Goal: Transaction & Acquisition: Purchase product/service

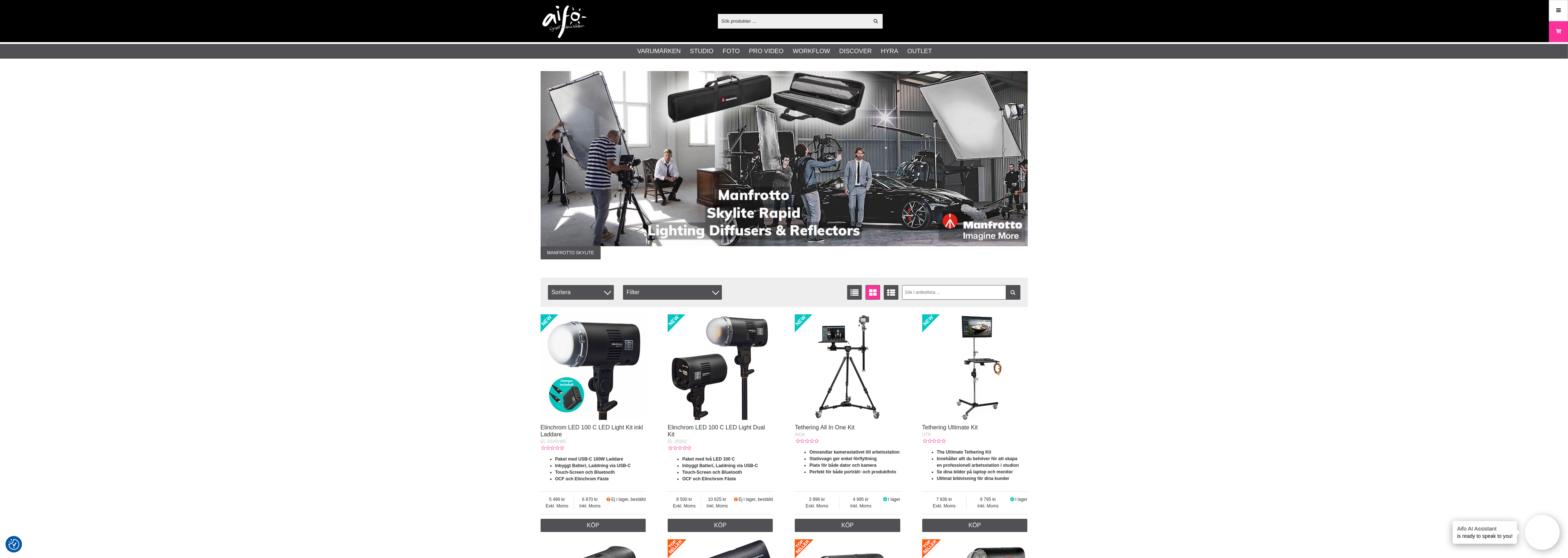
drag, startPoint x: 1265, startPoint y: 287, endPoint x: 1255, endPoint y: 279, distance: 12.8
click at [1564, 8] on link "Meny" at bounding box center [1558, 10] width 18 height 17
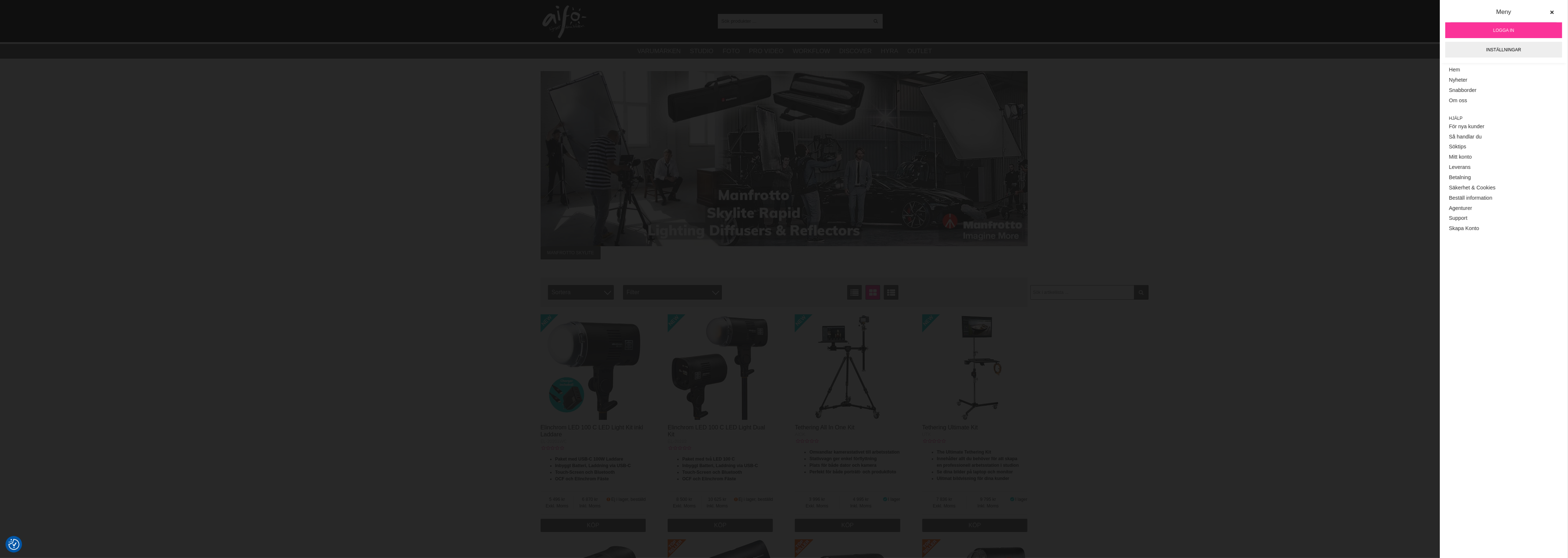
click at [1493, 32] on link "Logga in" at bounding box center [1504, 30] width 117 height 16
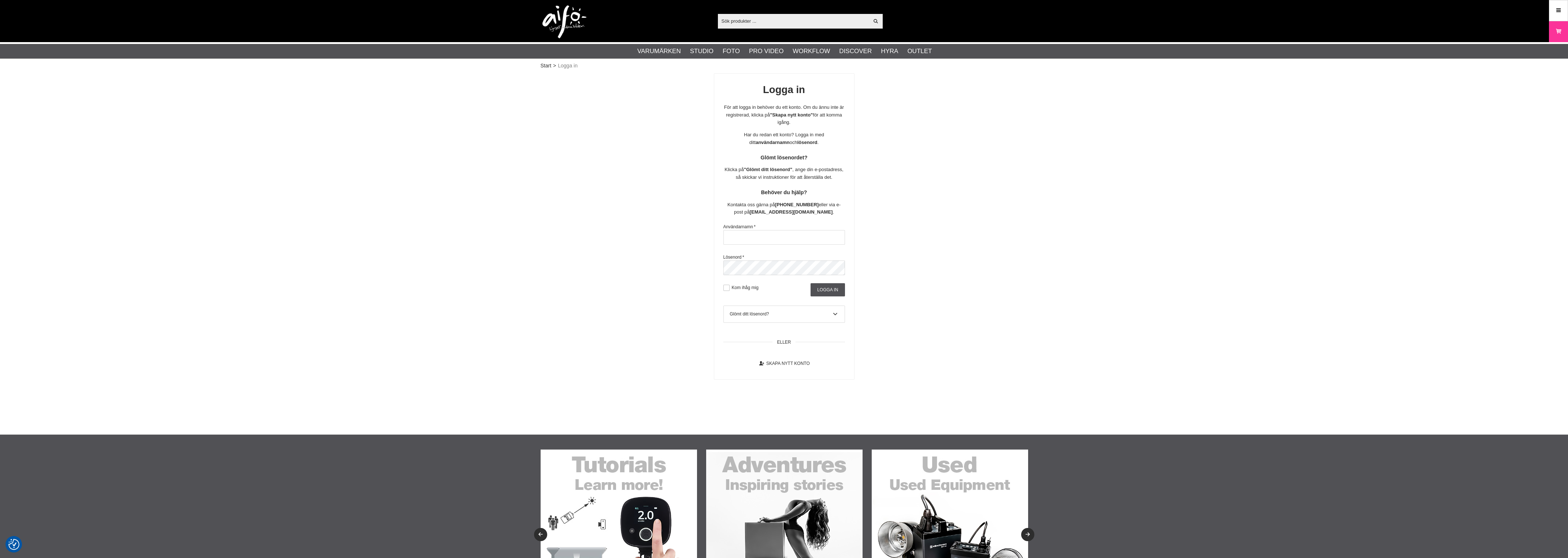
checkbox input "true"
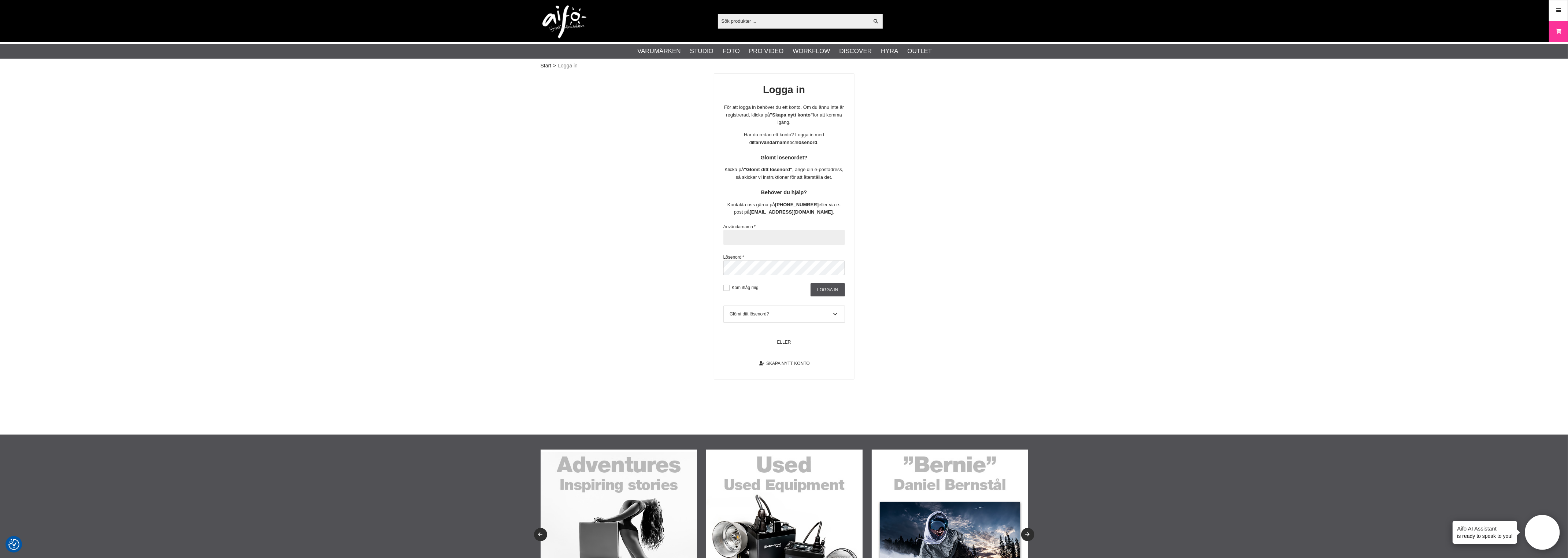
type input "therese.moors@scandinavianphoto.se"
click at [830, 281] on div "Användarnamn * therese.moors@scandinavianphoto.se Lösenord * Kom ihåg mig Logga…" at bounding box center [784, 258] width 122 height 76
click at [826, 290] on input "Logga in" at bounding box center [828, 290] width 34 height 13
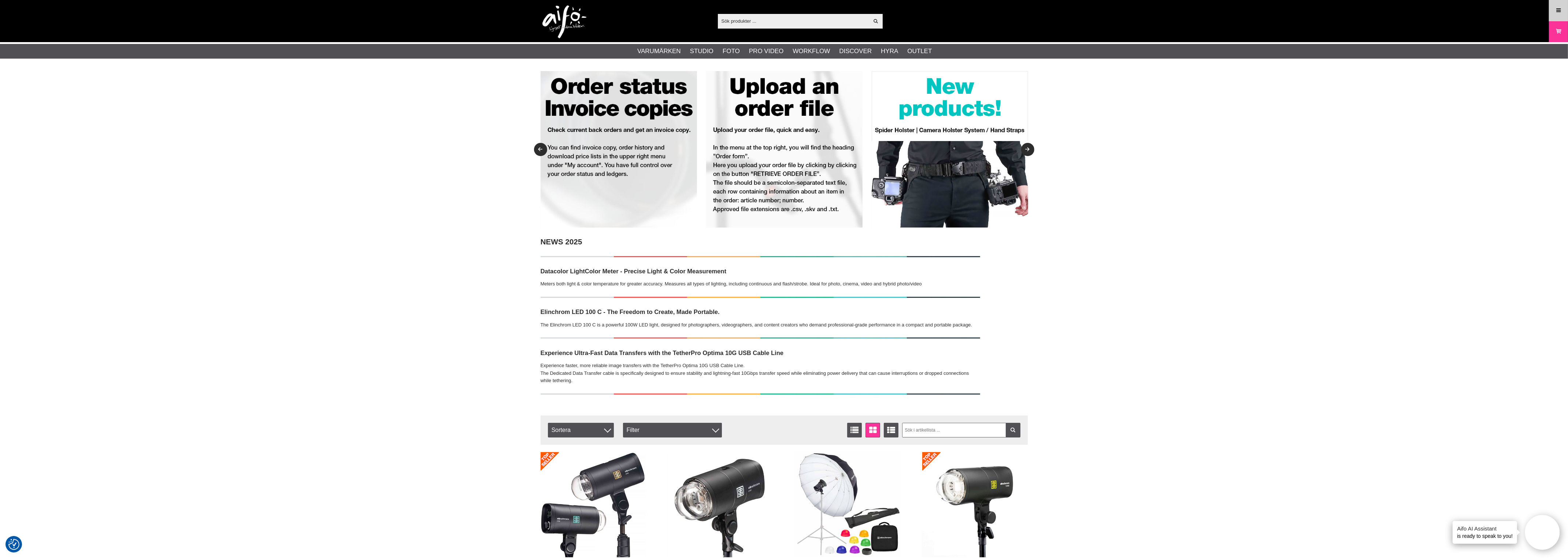
click at [1555, 16] on link "Meny" at bounding box center [1558, 10] width 18 height 17
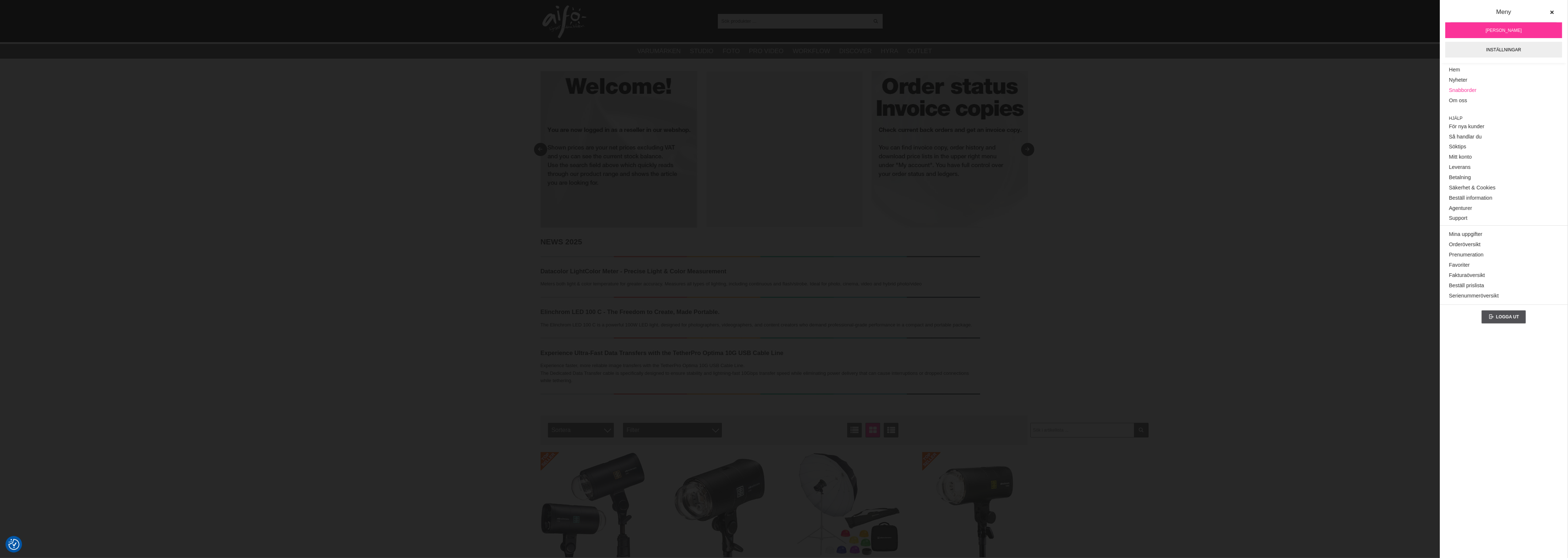
click at [1474, 89] on link "Snabborder" at bounding box center [1504, 91] width 109 height 10
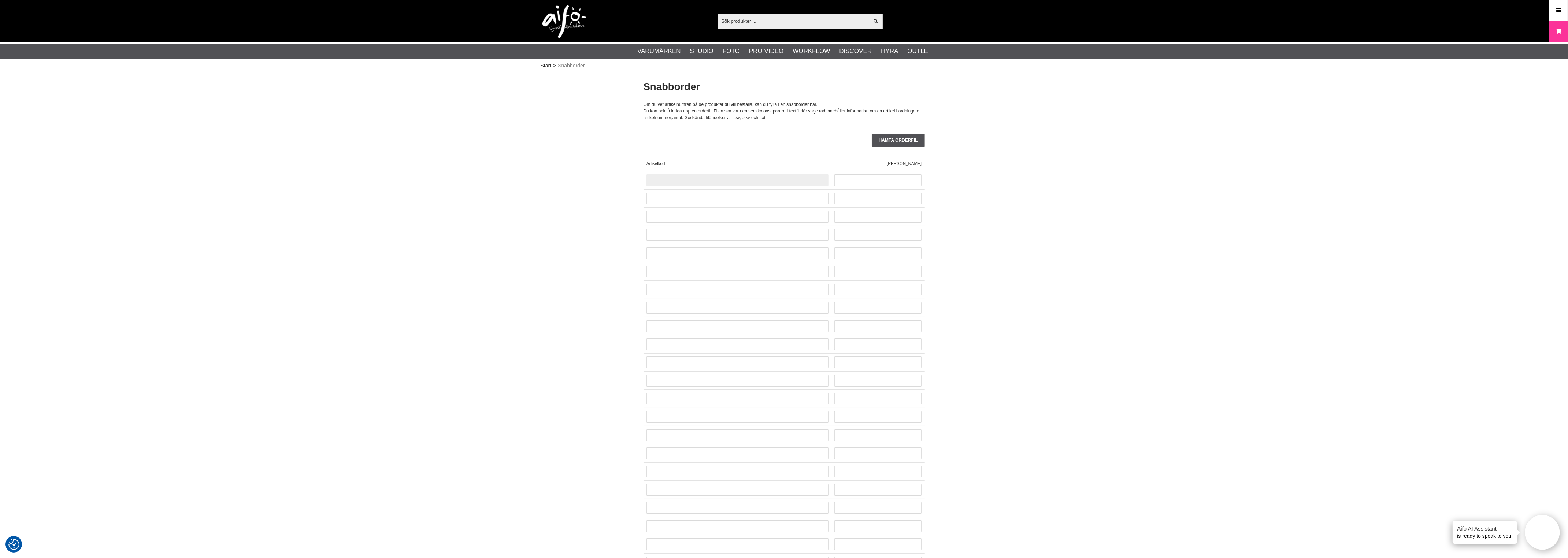
click at [719, 183] on input "text" at bounding box center [737, 180] width 182 height 12
paste input "CUC15-ORG"
type input "CUC15-ORG"
type input "48"
click at [766, 195] on input "text" at bounding box center [737, 199] width 182 height 12
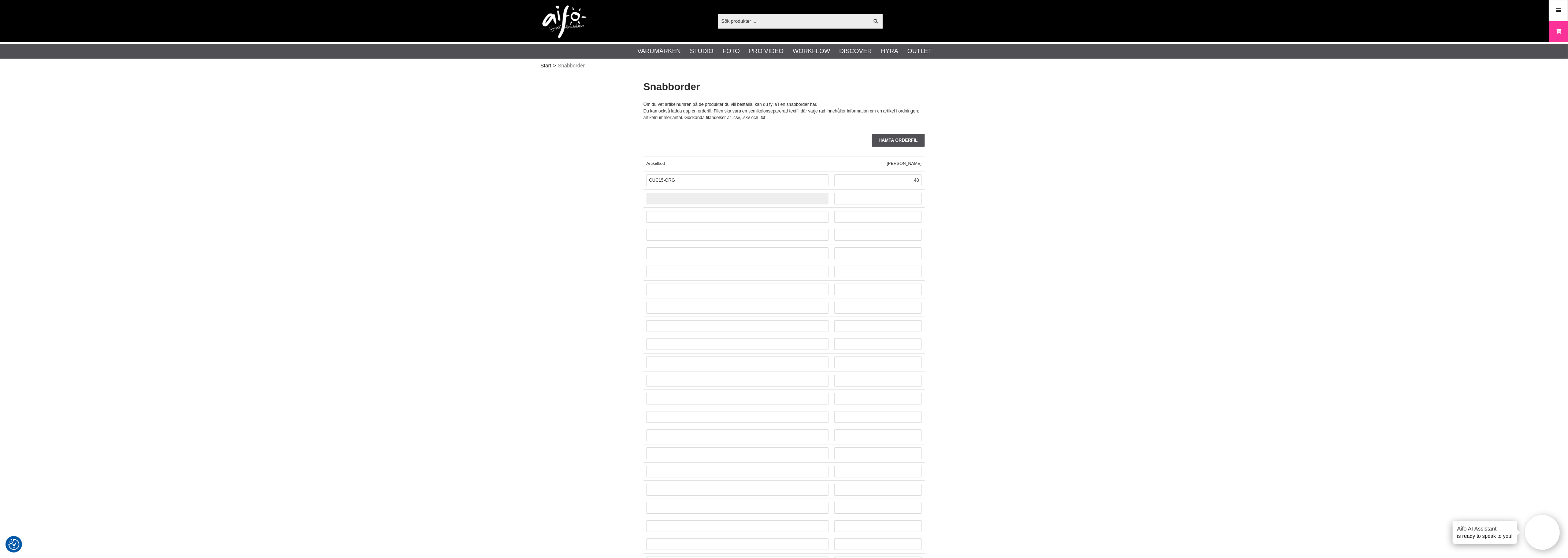
paste input "CO-0565"
type input "CO-0565"
type input "24"
click at [801, 212] on input "text" at bounding box center [737, 217] width 182 height 12
paste input "CO-0168"
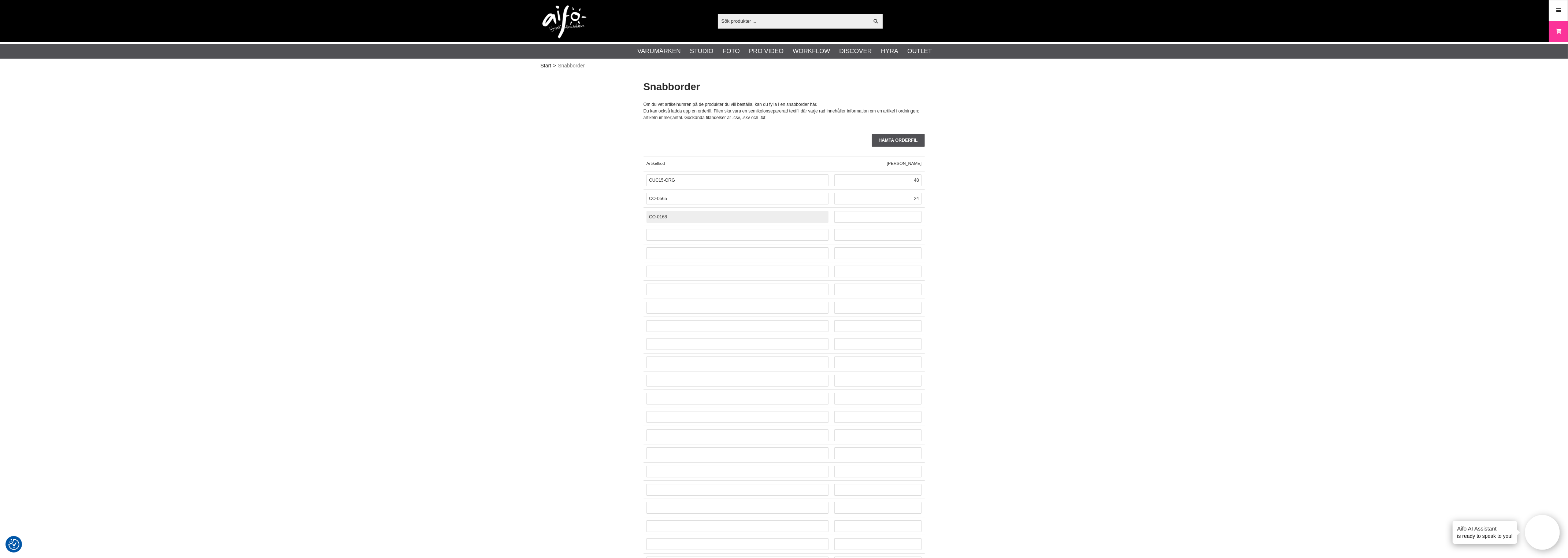
type input "CO-0168"
type input "12"
click at [681, 227] on div at bounding box center [737, 235] width 188 height 18
click at [671, 241] on input "text" at bounding box center [737, 235] width 182 height 12
paste input "TG020"
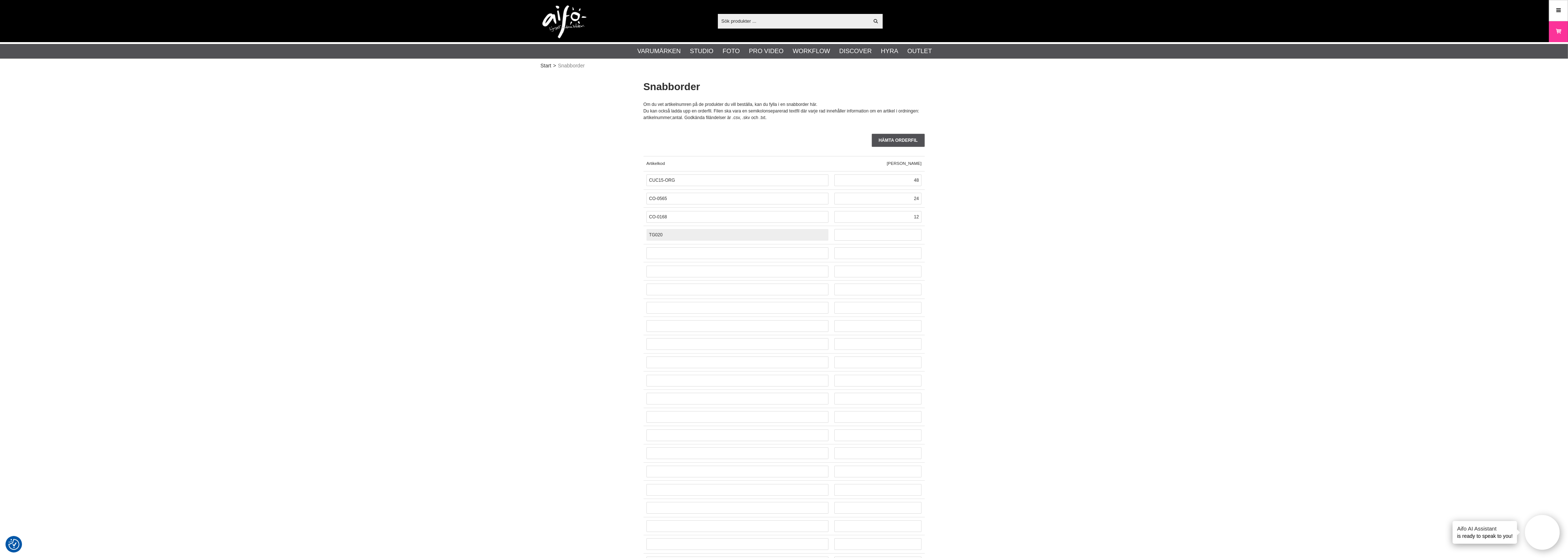
type input "TG020"
type input "10"
drag, startPoint x: 760, startPoint y: 248, endPoint x: 760, endPoint y: 252, distance: 4.0
click at [760, 249] on input "text" at bounding box center [737, 253] width 182 height 12
paste input "CU5451"
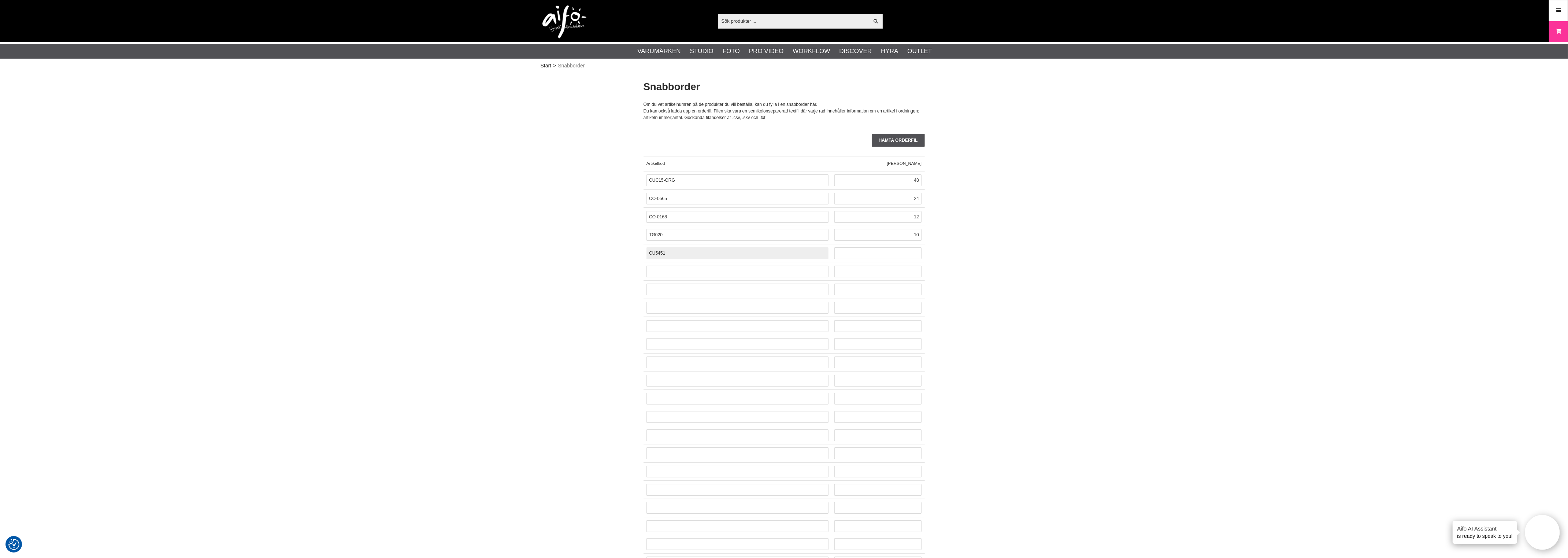
type input "CU5451"
type input "6"
click at [709, 274] on input "text" at bounding box center [737, 272] width 182 height 12
paste input "CO-0152"
type input "CO-0152"
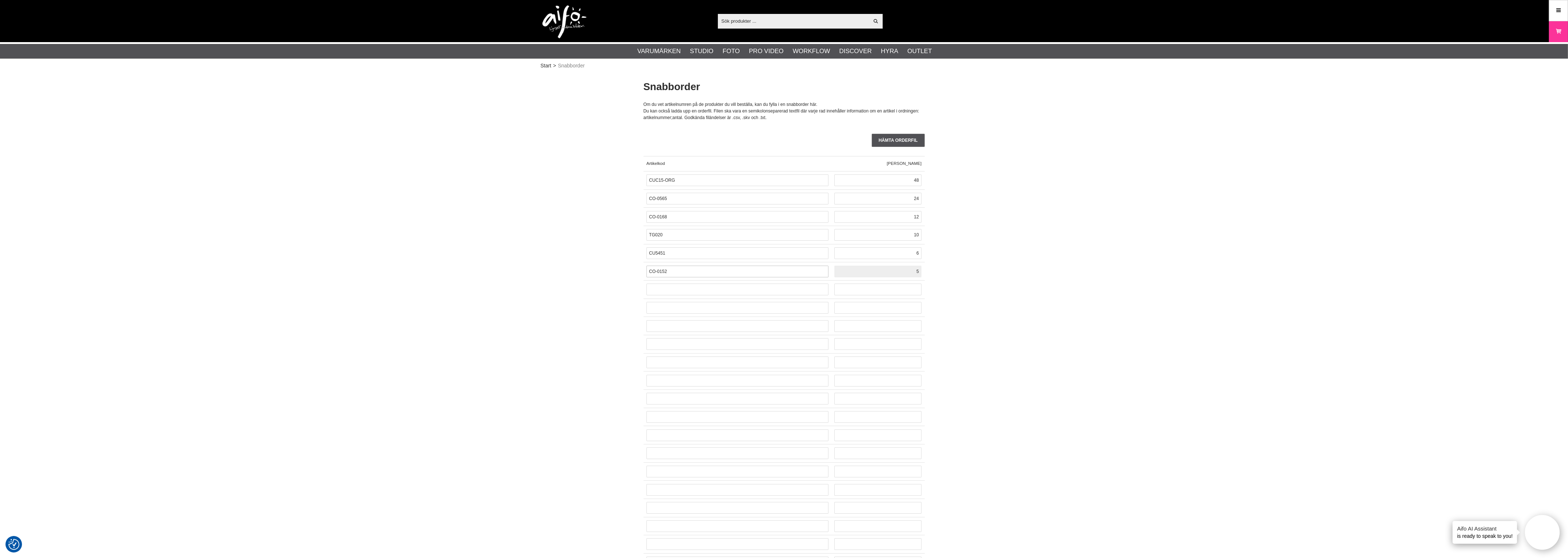
type input "5"
click at [704, 292] on input "text" at bounding box center [737, 289] width 182 height 12
paste input "CO-0133"
type input "CO-0133"
type input "5"
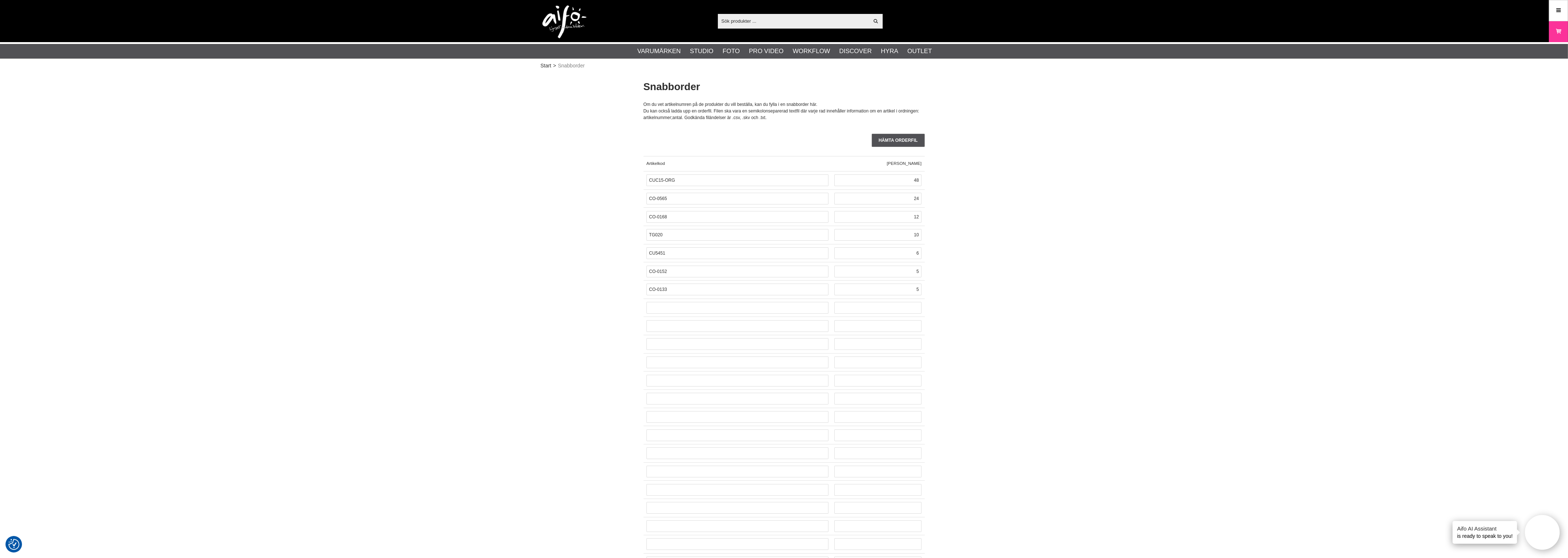
click at [733, 302] on div at bounding box center [737, 308] width 188 height 18
click at [727, 306] on input "text" at bounding box center [737, 308] width 182 height 12
paste input "LA-1250"
type input "LA-1250"
type input "4"
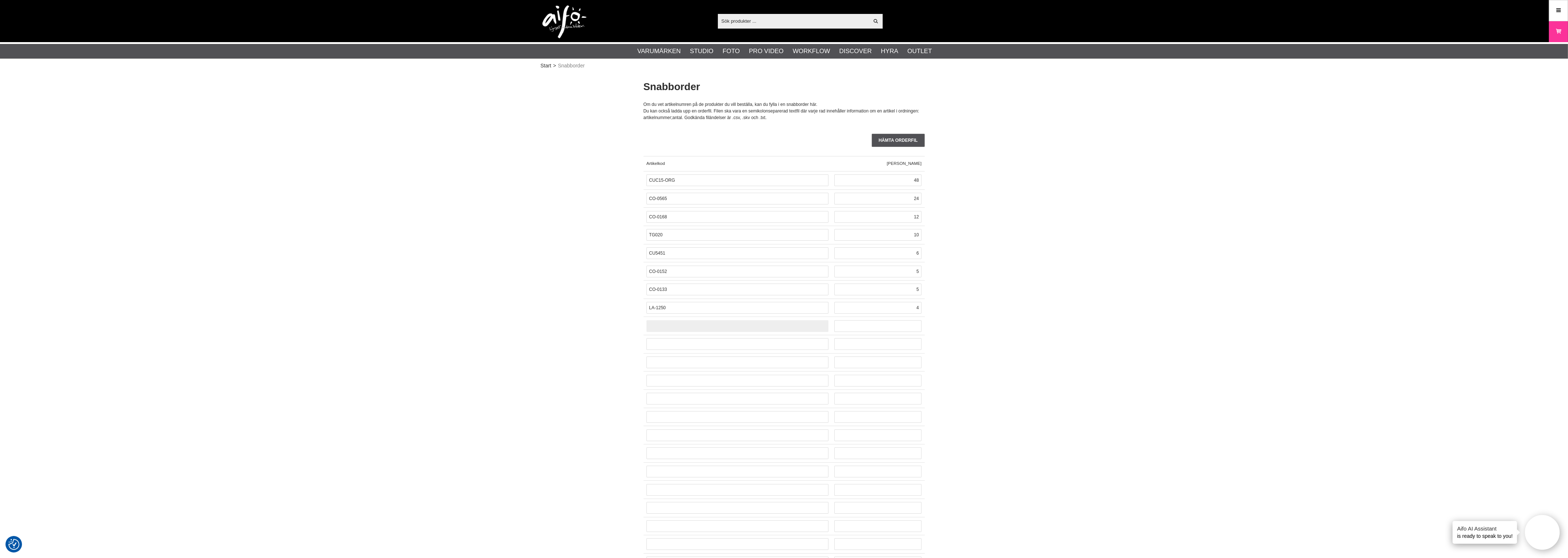
click at [662, 325] on input "text" at bounding box center [737, 326] width 182 height 12
paste input "CO-0150"
type input "CO-0150"
type input "4"
click at [748, 342] on input "text" at bounding box center [737, 344] width 182 height 12
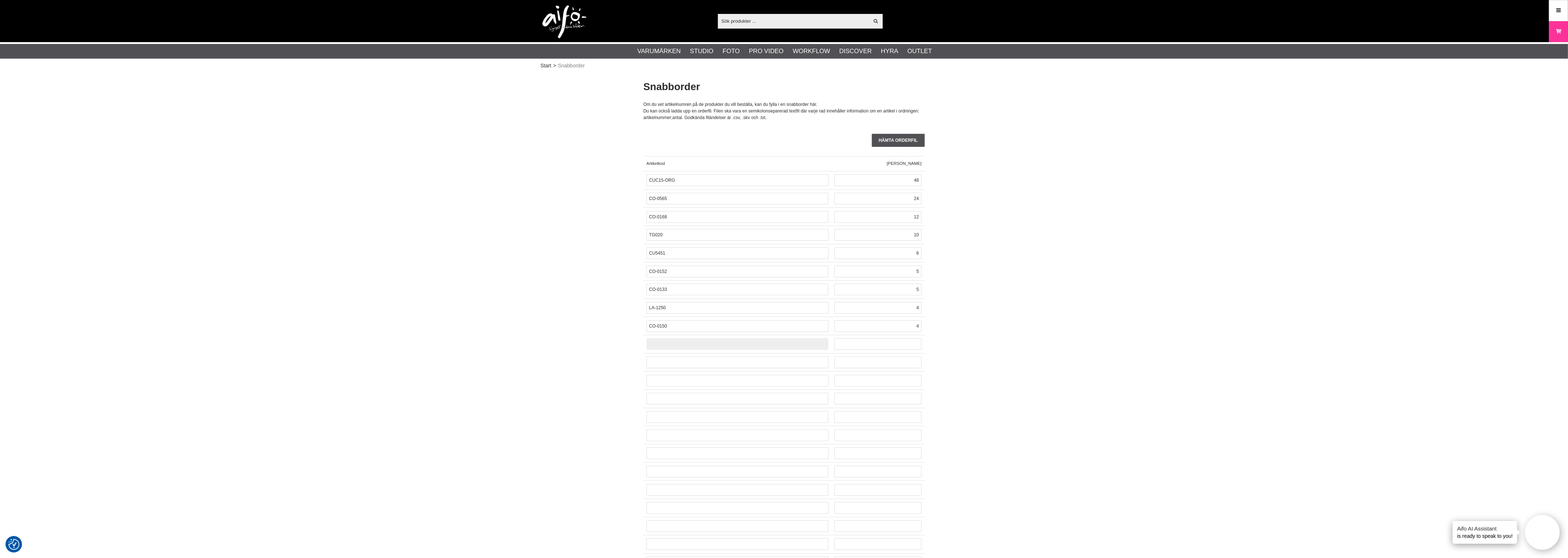
paste input "CO-0553"
type input "CO-0553"
type input "3"
click at [739, 360] on input "text" at bounding box center [737, 362] width 182 height 12
paste input "CO-0153"
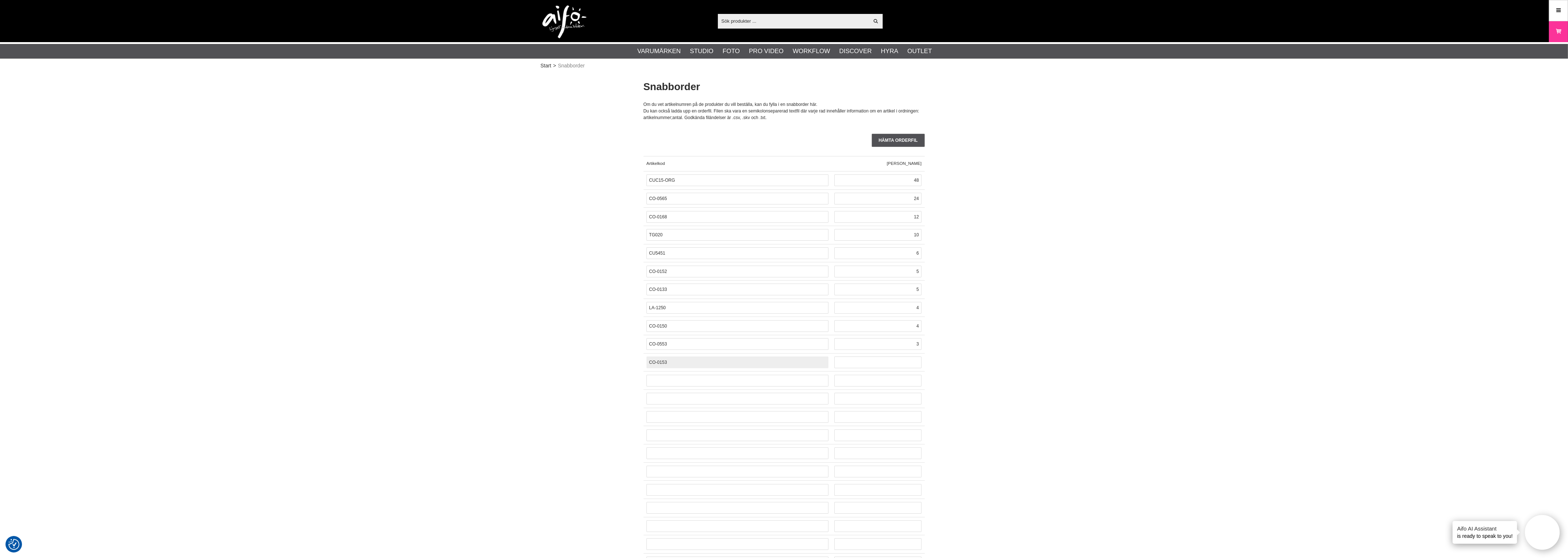
type input "CO-0153"
type input "3"
click at [724, 373] on div at bounding box center [737, 380] width 188 height 18
click at [723, 375] on div at bounding box center [737, 380] width 188 height 18
click at [722, 384] on input "text" at bounding box center [737, 381] width 182 height 12
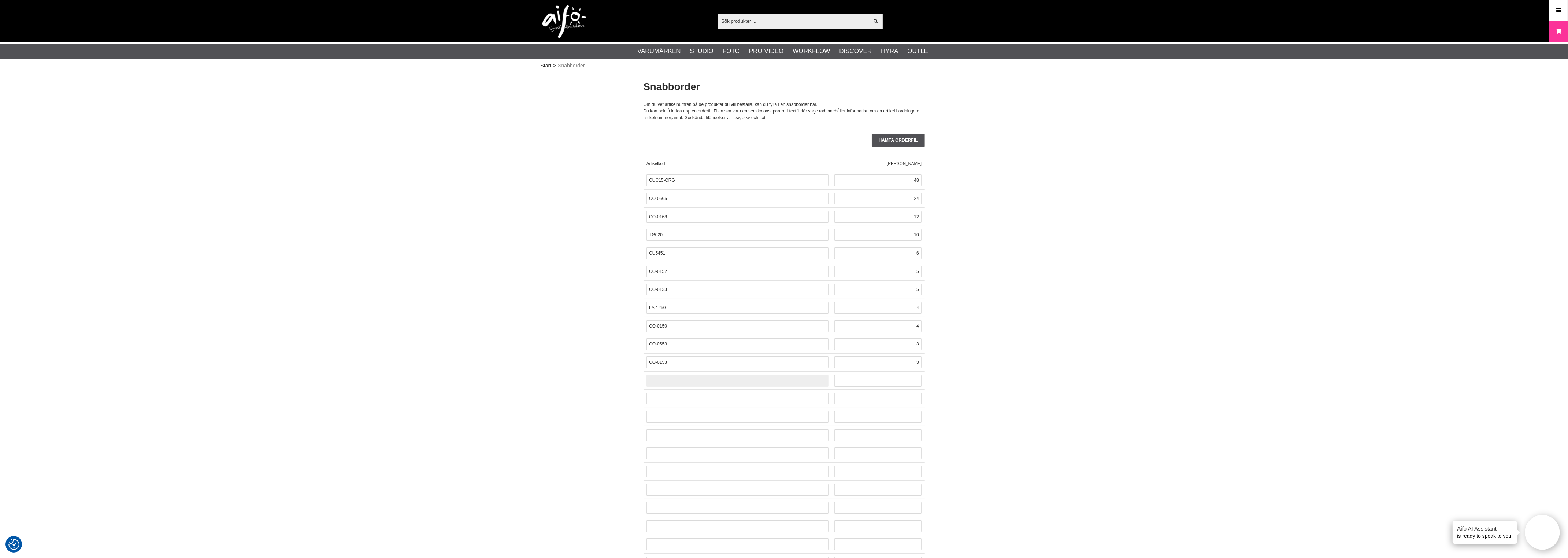
paste input "CO-0517"
type input "CO-0517"
type input "1"
click at [689, 403] on input "text" at bounding box center [737, 399] width 182 height 12
paste input "CO-0482"
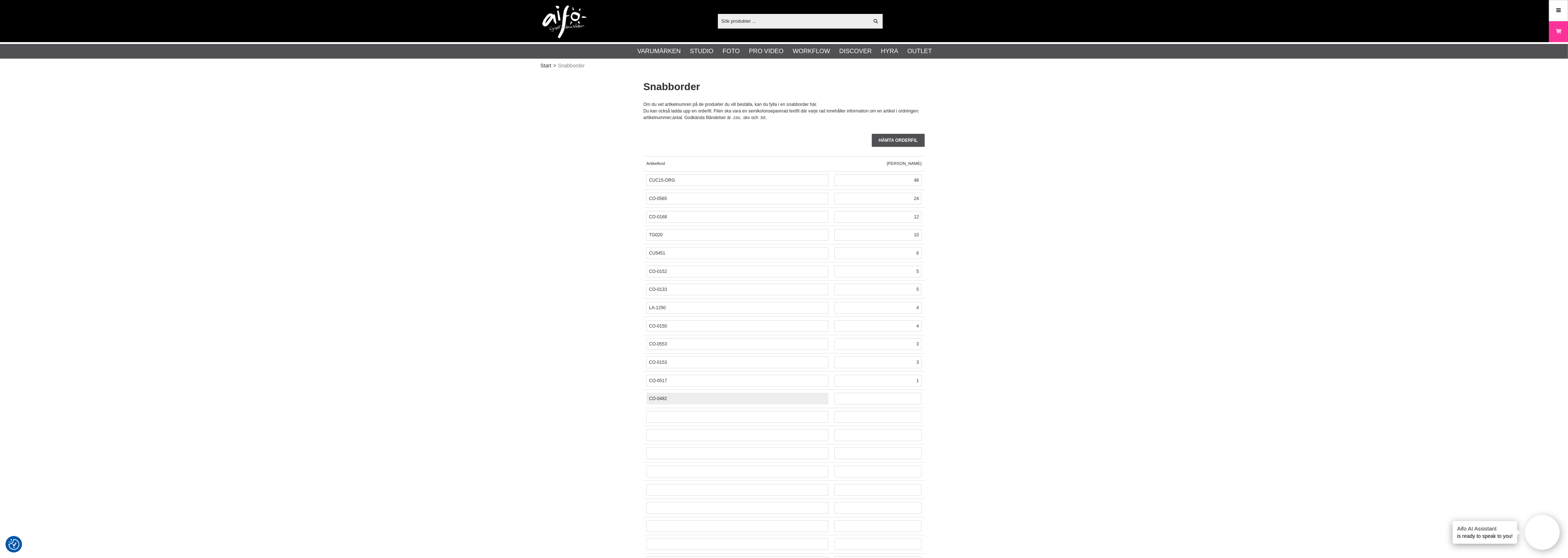
type input "CO-0482"
type input "1"
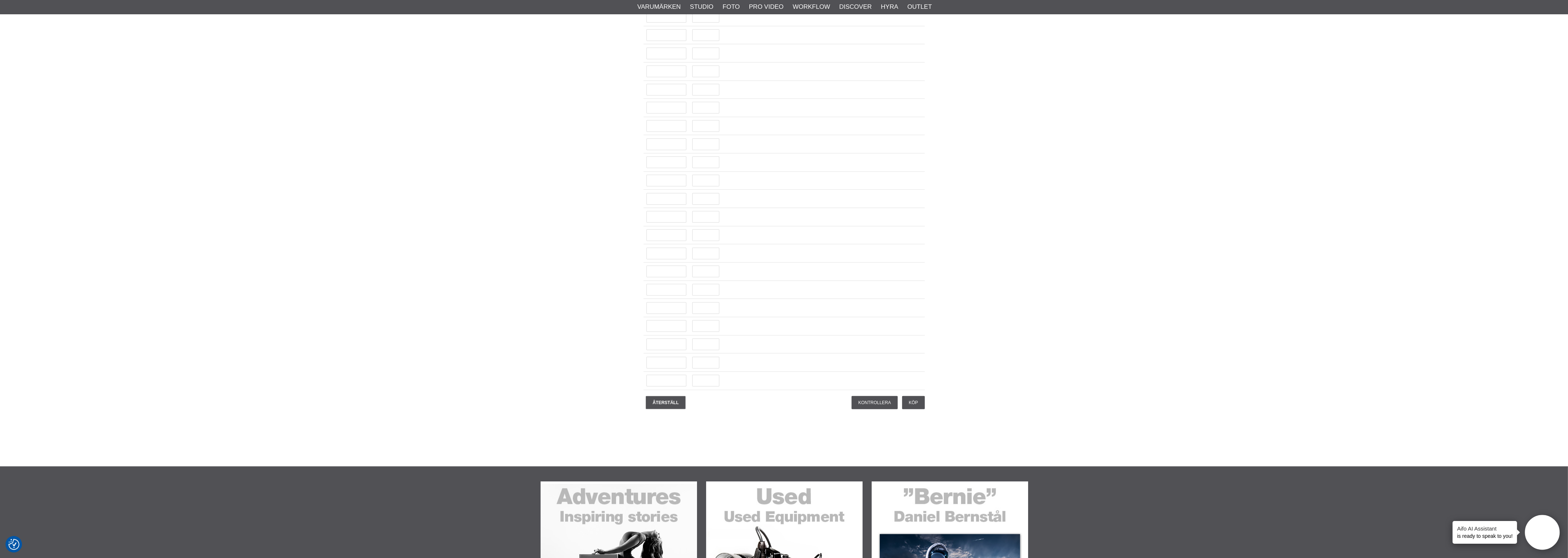
scroll to position [1832, 0]
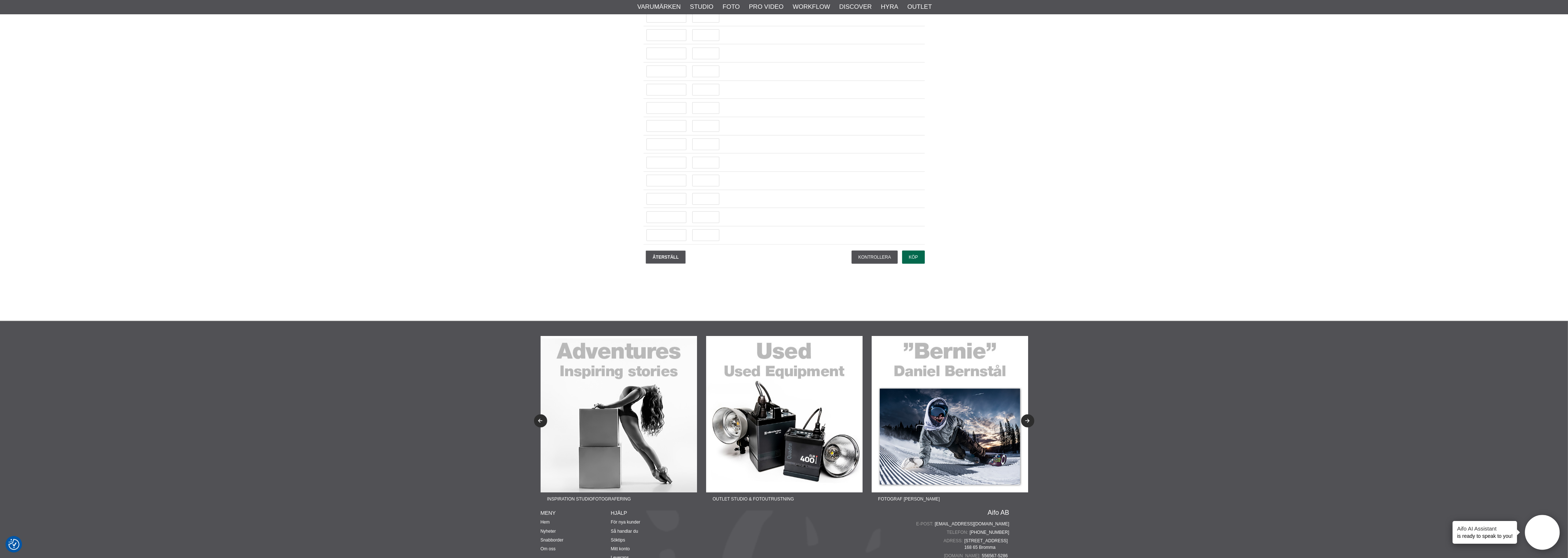
click at [906, 264] on input "Köp" at bounding box center [913, 258] width 22 height 13
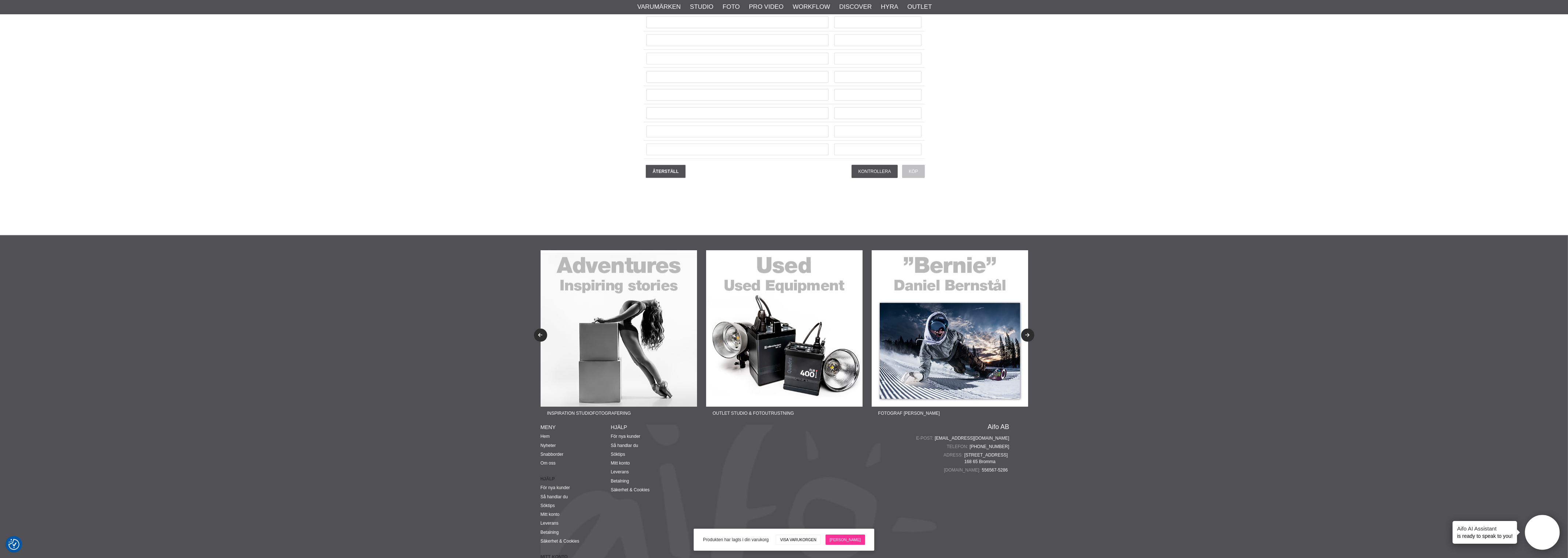
click at [849, 539] on link "[PERSON_NAME]" at bounding box center [846, 540] width 40 height 10
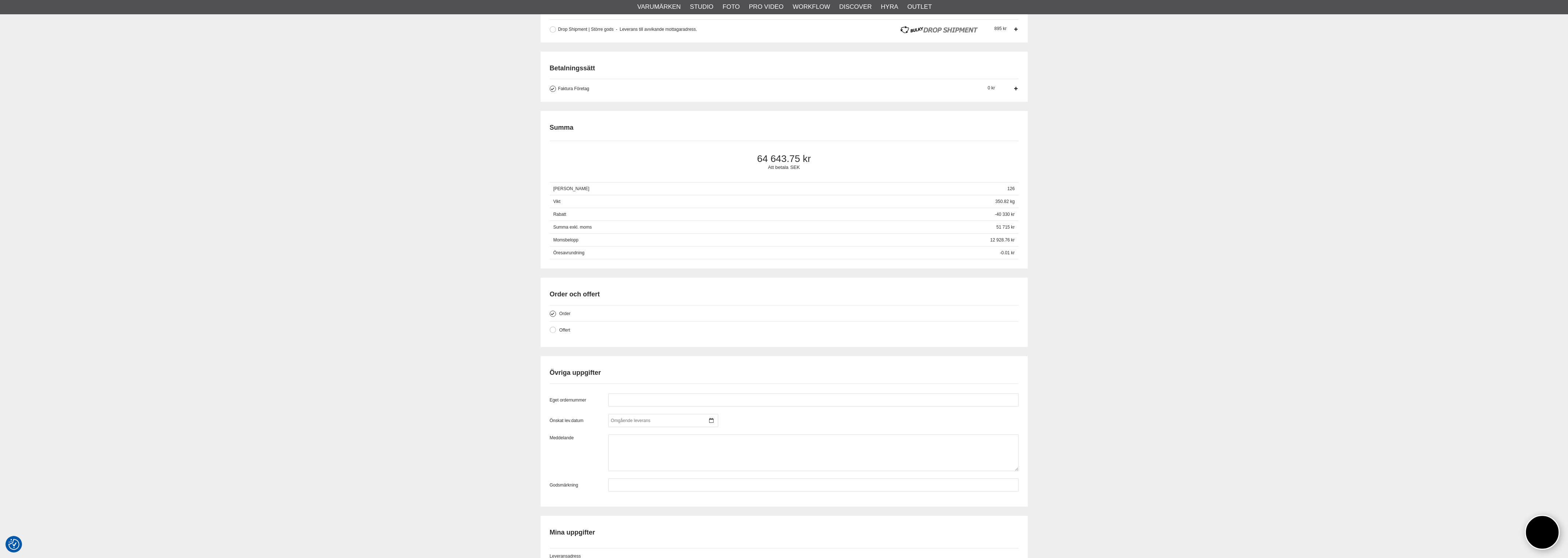
scroll to position [550, 0]
click at [649, 396] on input "text" at bounding box center [814, 393] width 410 height 13
paste input "PN212183"
type input "PN212183"
click at [620, 482] on input "text" at bounding box center [814, 478] width 410 height 13
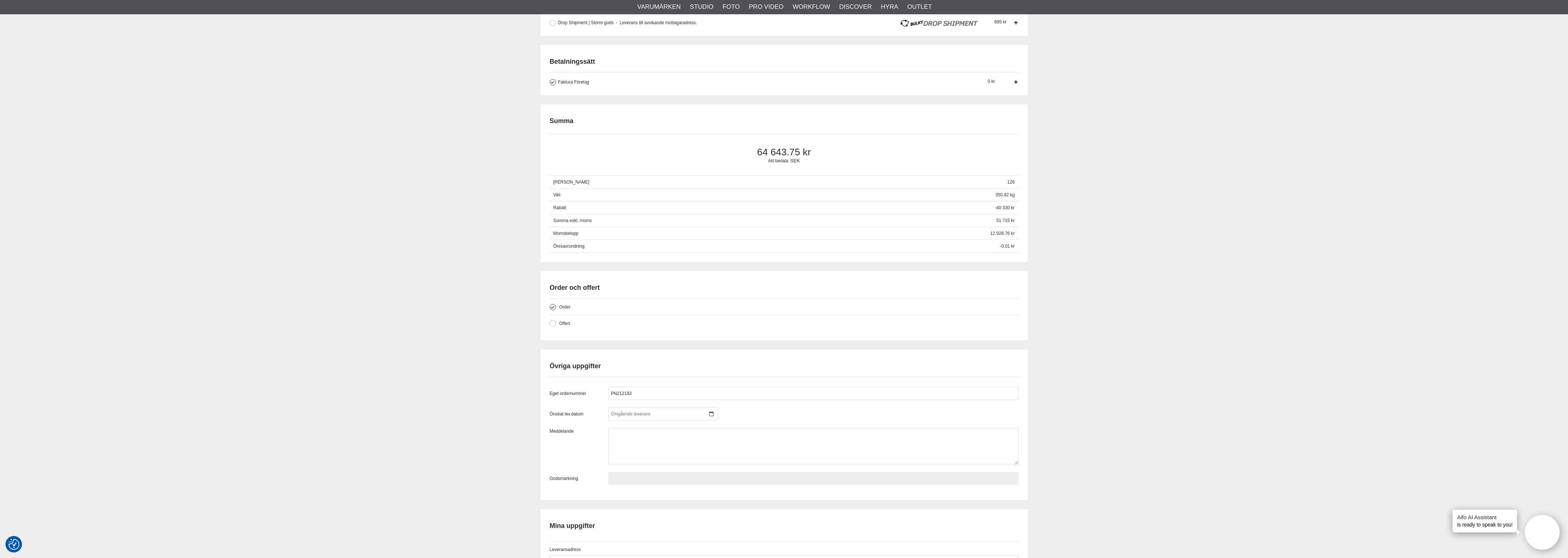
paste input "PN212183"
type input "PN212183"
click at [1181, 455] on div "Kassa [GEOGRAPHIC_DATA] Exkl. moms Artikelkod Benämning Antal Pris [GEOGRAPHIC_…" at bounding box center [784, 143] width 1568 height 1243
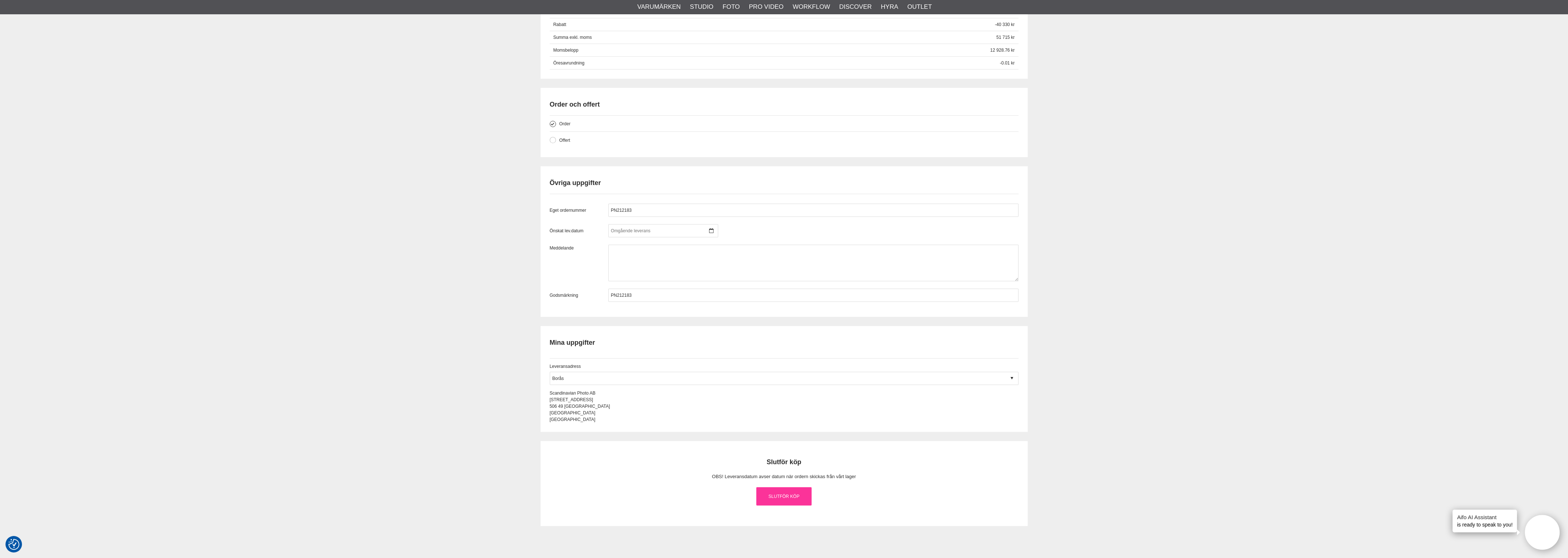
click at [779, 495] on link "Slutför köp" at bounding box center [784, 496] width 55 height 18
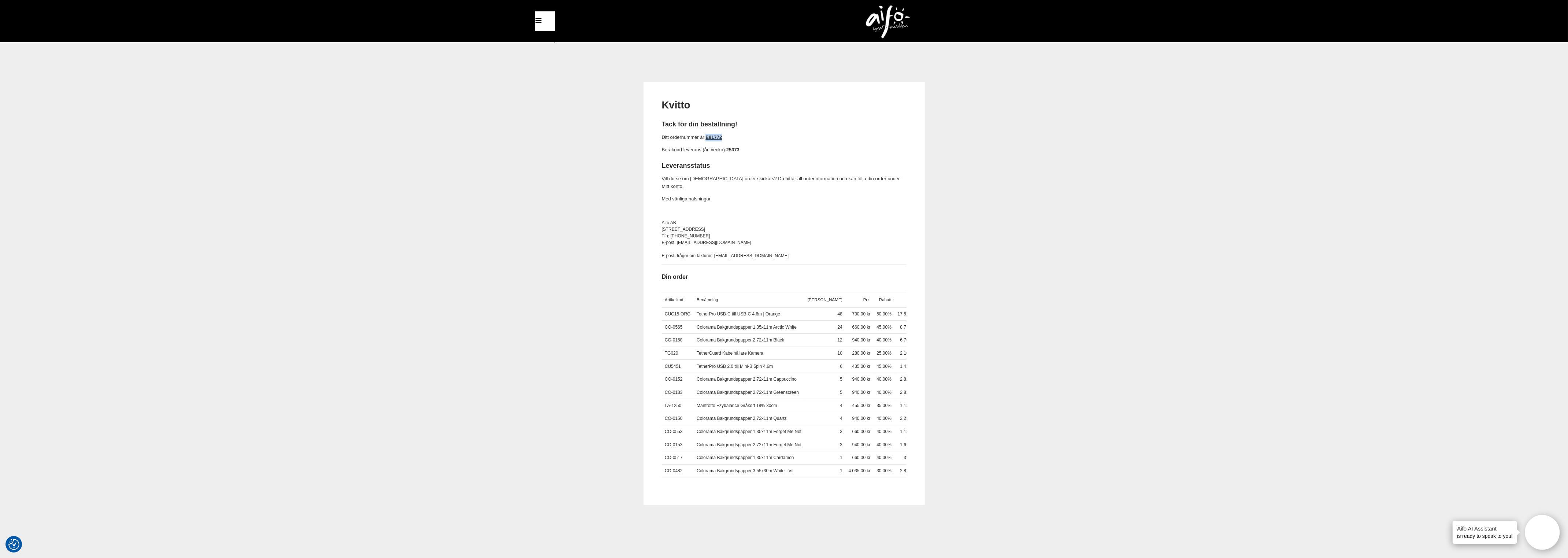
drag, startPoint x: 728, startPoint y: 134, endPoint x: 706, endPoint y: 137, distance: 22.2
click at [706, 137] on p "Ditt ordernummer är: E81772" at bounding box center [784, 137] width 245 height 7
copy link "E81772"
